Goal: Register for event/course

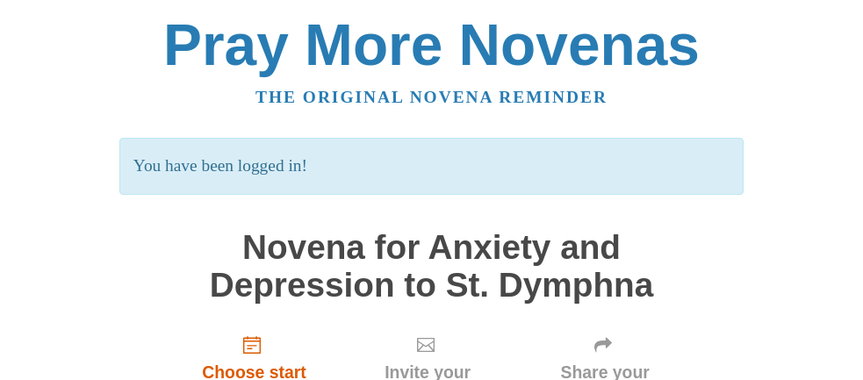
scroll to position [263, 0]
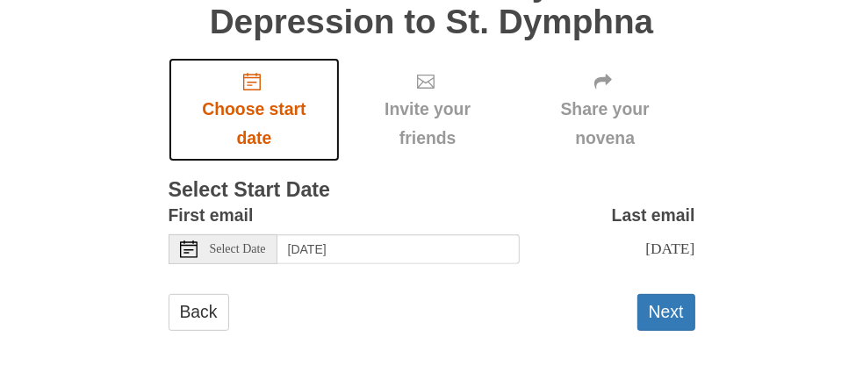
click at [249, 83] on icon "Choose start date" at bounding box center [252, 82] width 18 height 18
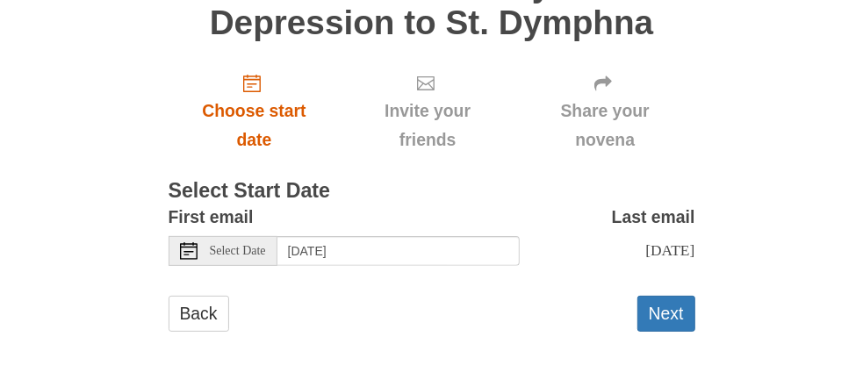
scroll to position [181, 0]
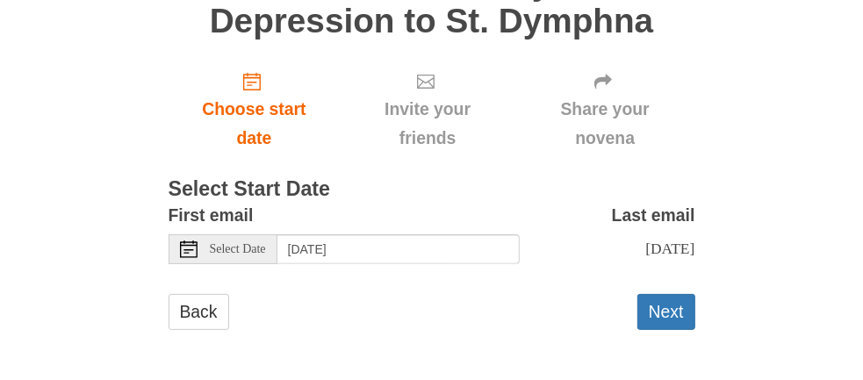
click at [216, 249] on span "Select Date" at bounding box center [238, 249] width 56 height 12
click at [667, 312] on button "Next" at bounding box center [666, 312] width 58 height 36
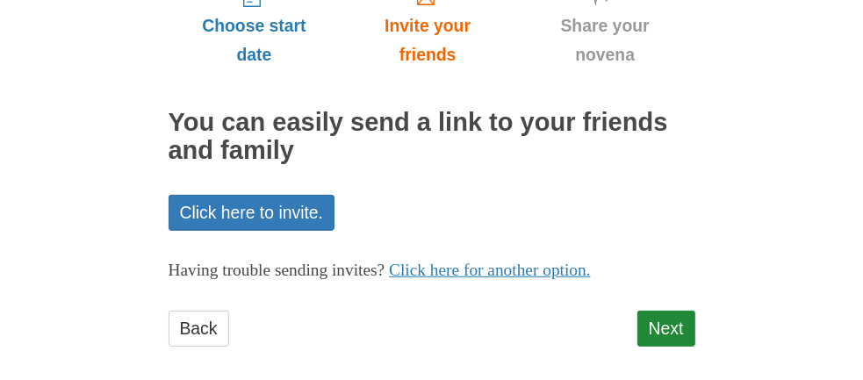
scroll to position [280, 0]
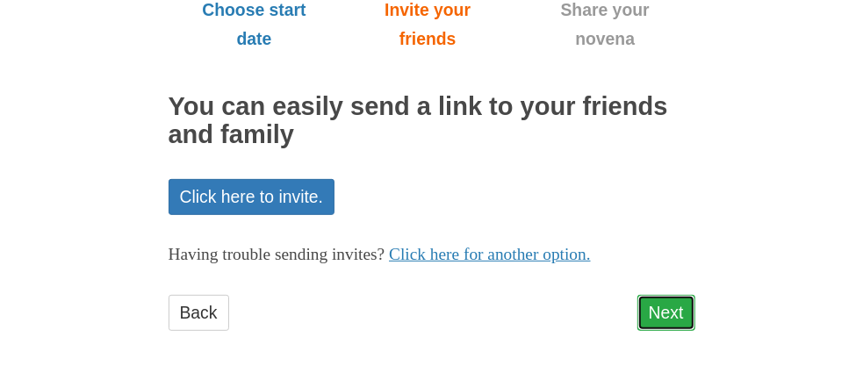
click at [667, 318] on link "Next" at bounding box center [666, 313] width 58 height 36
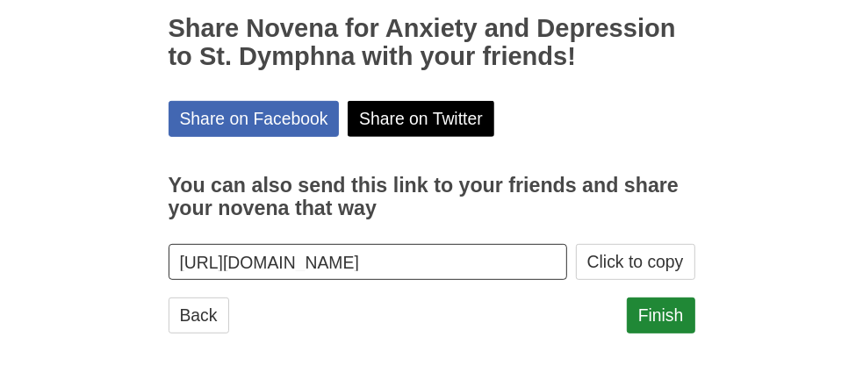
scroll to position [359, 0]
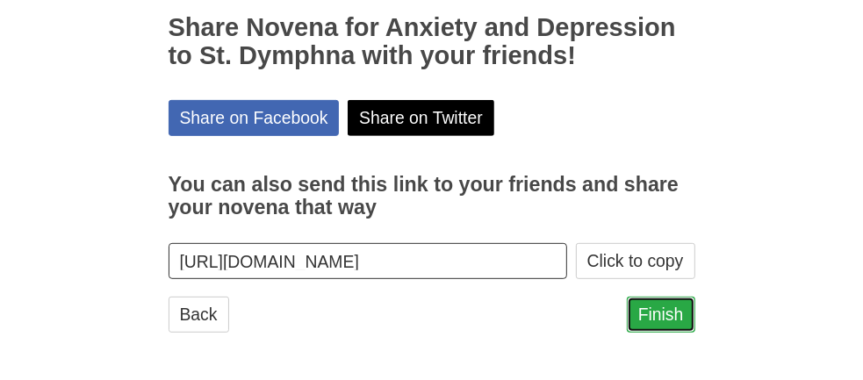
click at [648, 321] on link "Finish" at bounding box center [661, 315] width 68 height 36
